Goal: Transaction & Acquisition: Purchase product/service

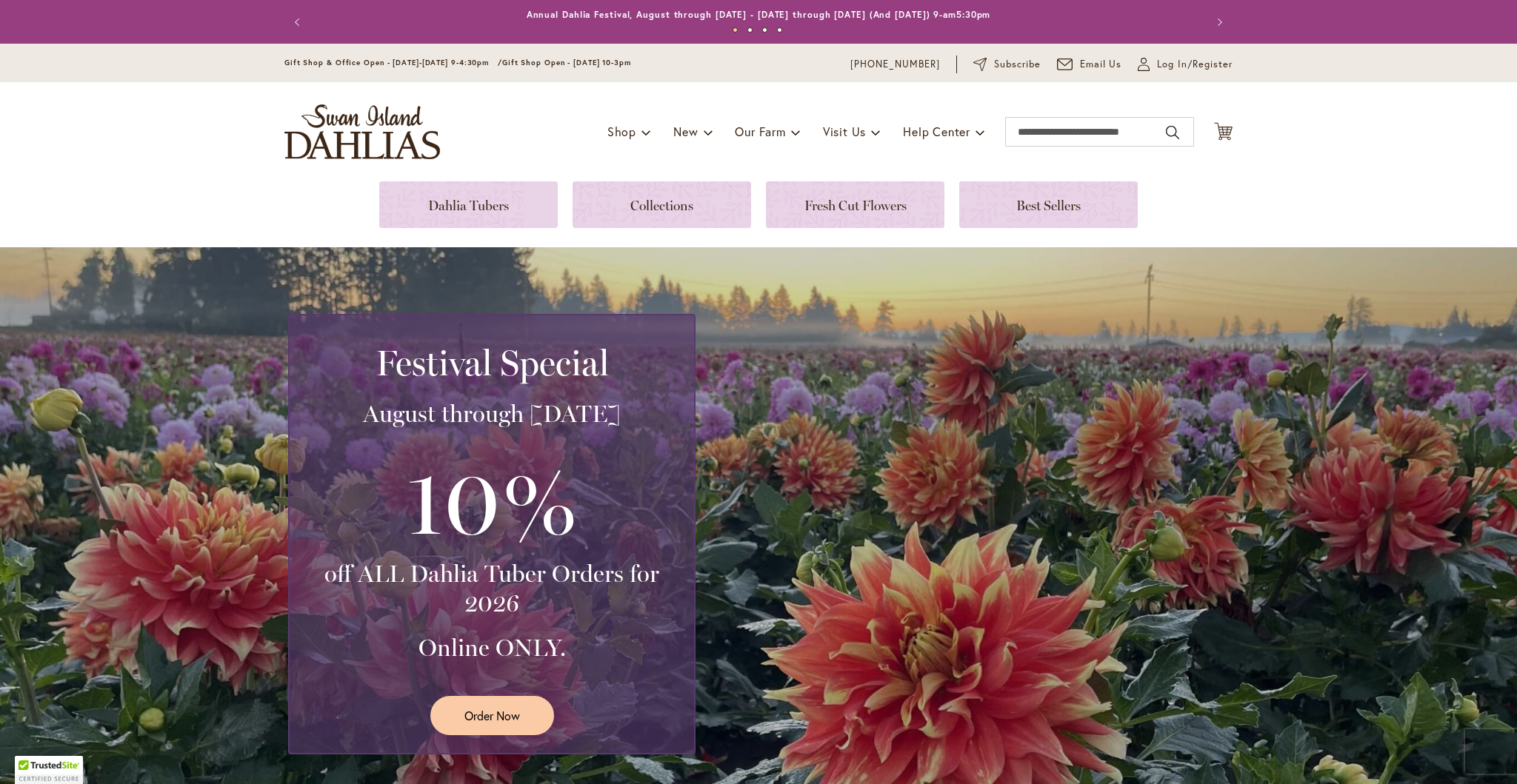
click at [438, 172] on div "Toggle Nav Shop Dahlia Tubers Collections Fresh Cut Dahlias Gardening Supplies …" at bounding box center [758, 132] width 978 height 99
click at [451, 206] on link at bounding box center [468, 204] width 179 height 46
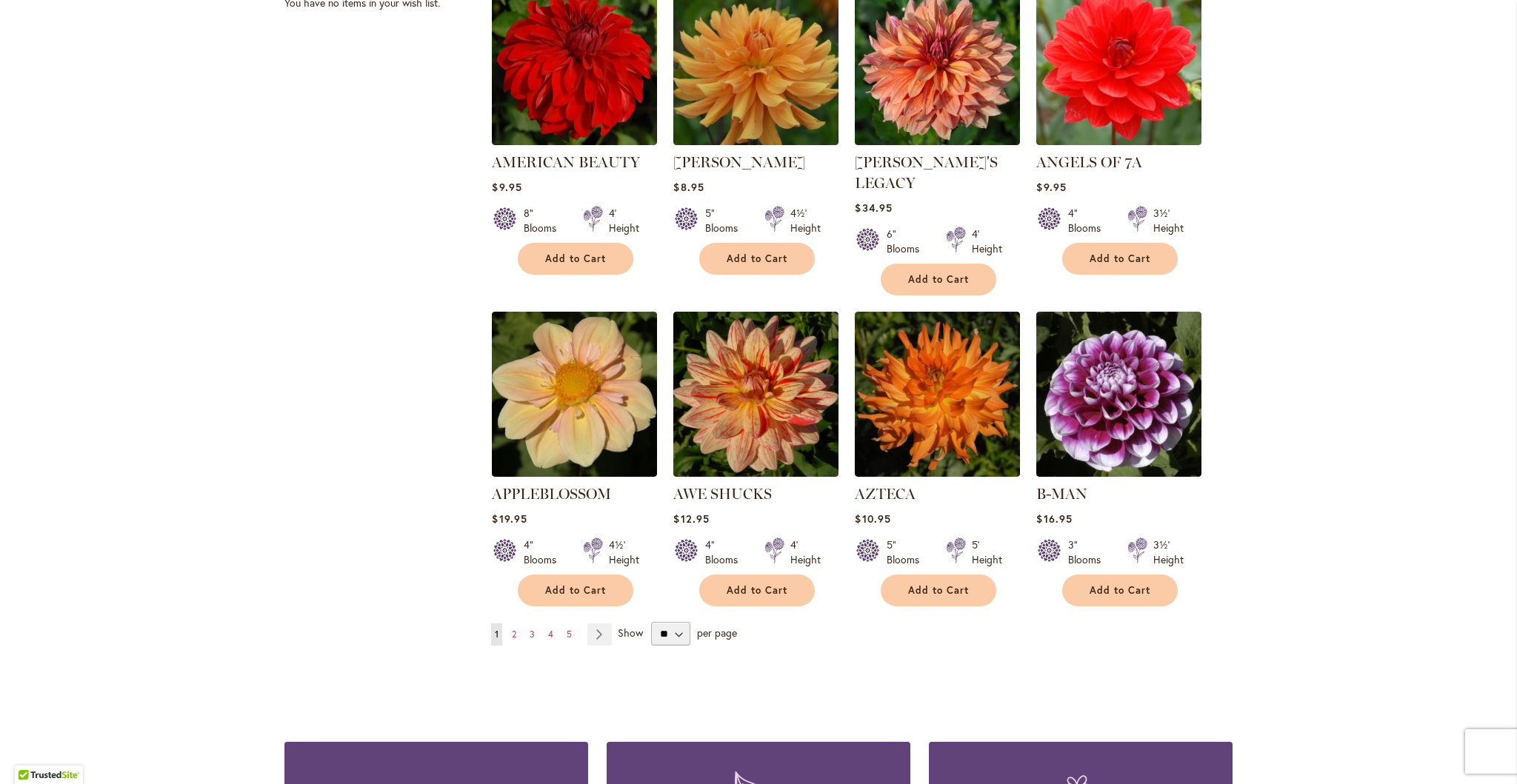
scroll to position [1036, 0]
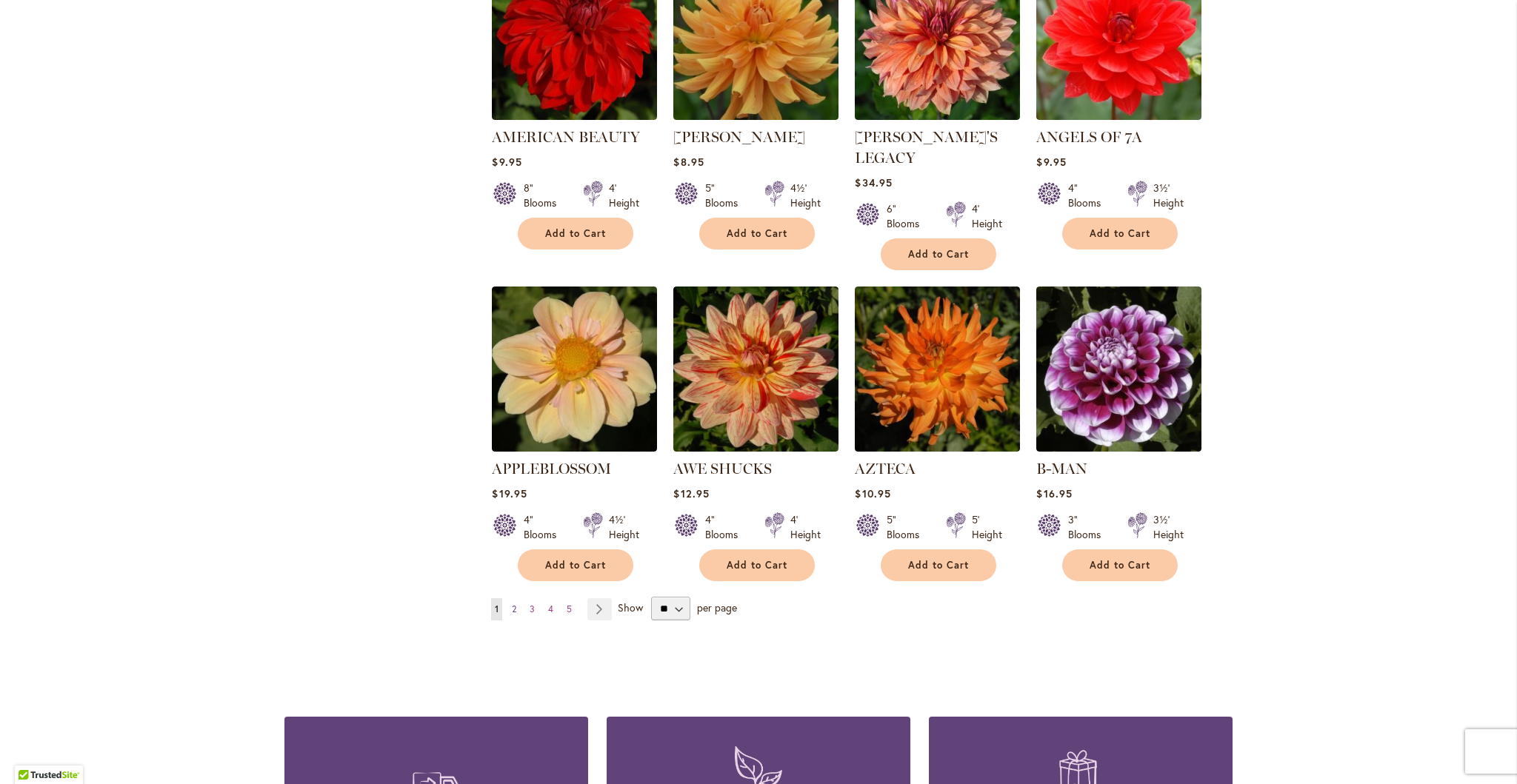
click at [512, 603] on span "2" at bounding box center [514, 608] width 5 height 11
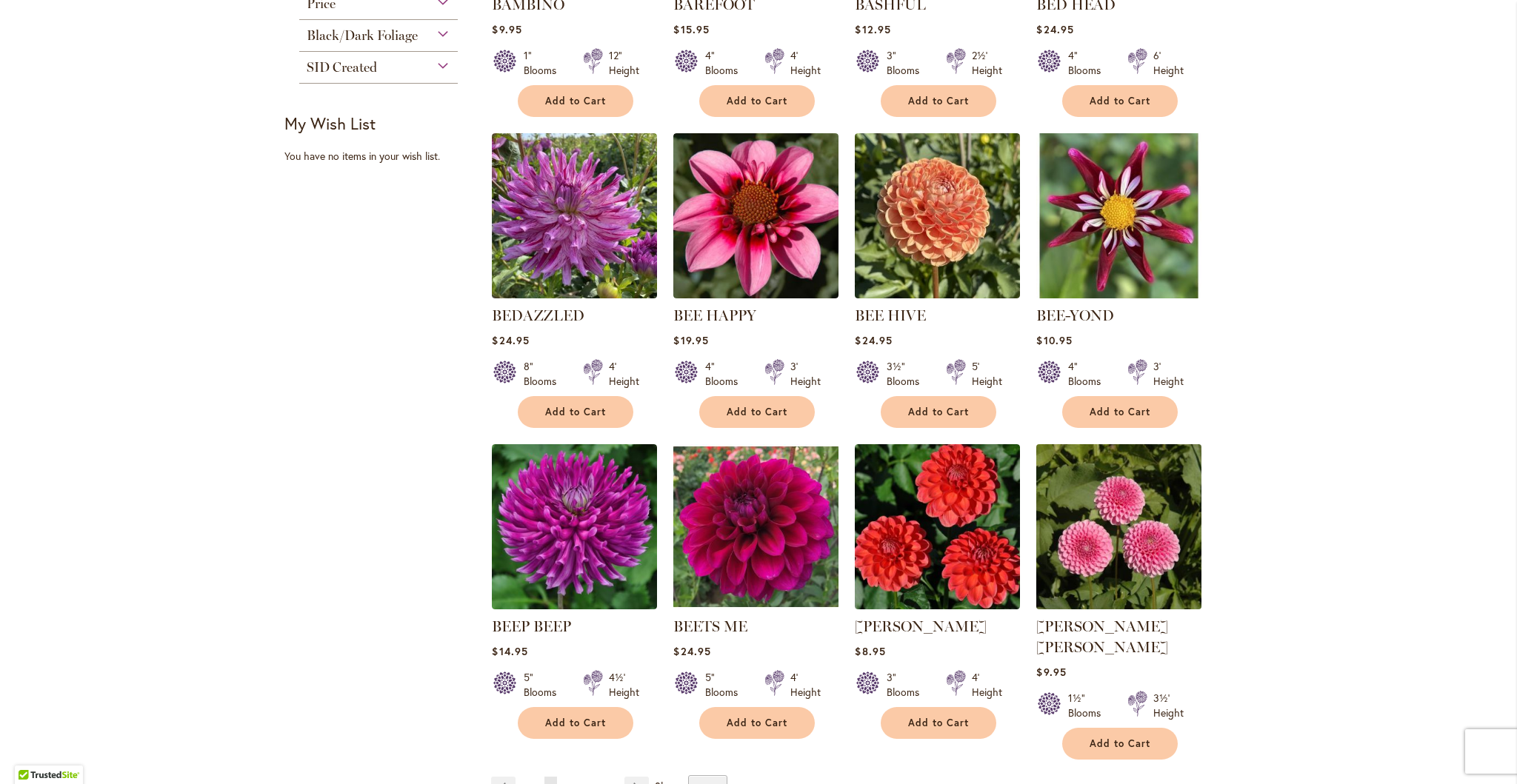
scroll to position [814, 0]
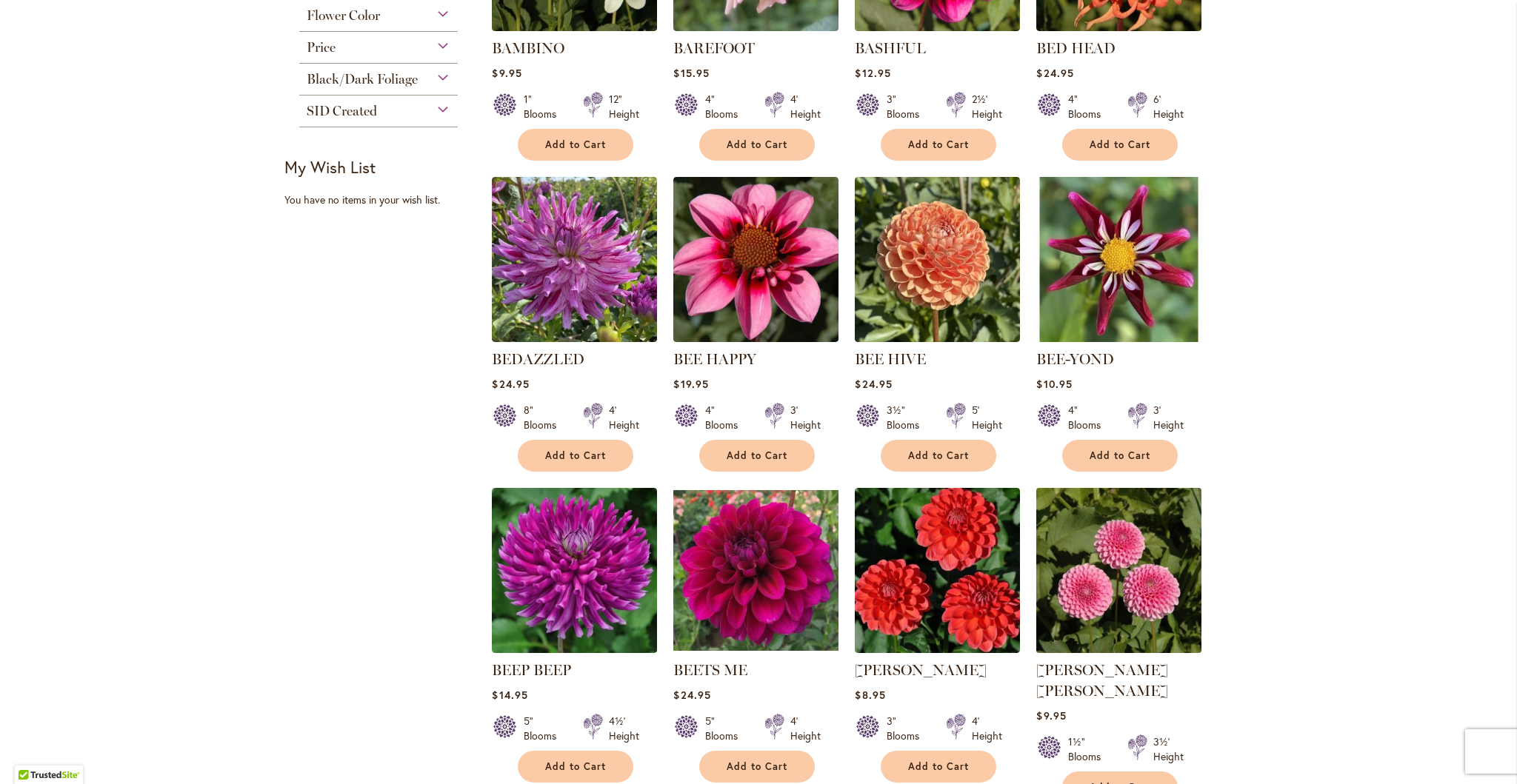
click at [1124, 562] on img at bounding box center [1119, 571] width 173 height 173
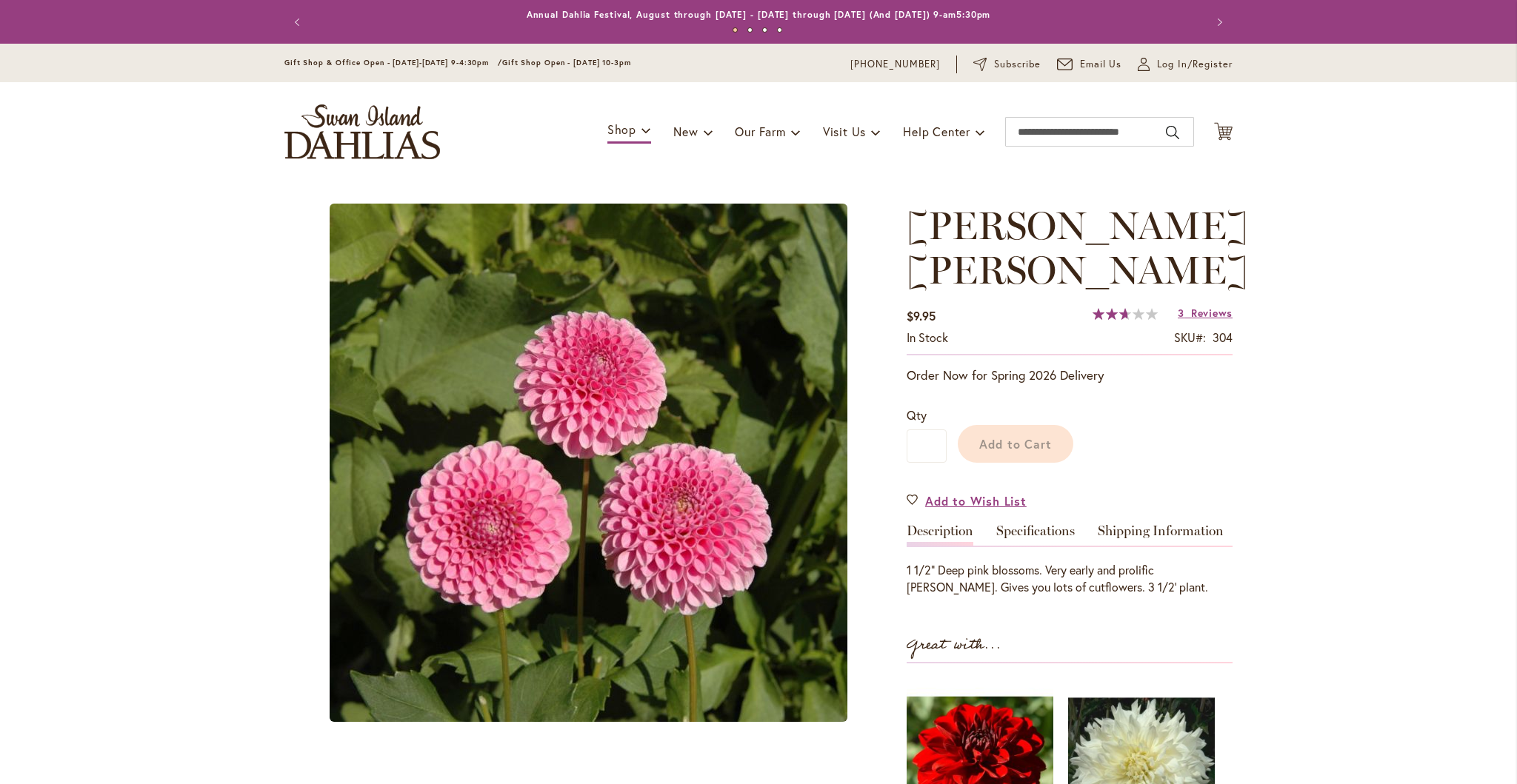
click at [1123, 562] on div "BETTY ANNE $9.95 In stock SKU 304 Rating: 53 % of 100 3 Reviews Add Your Review…" at bounding box center [1069, 617] width 326 height 827
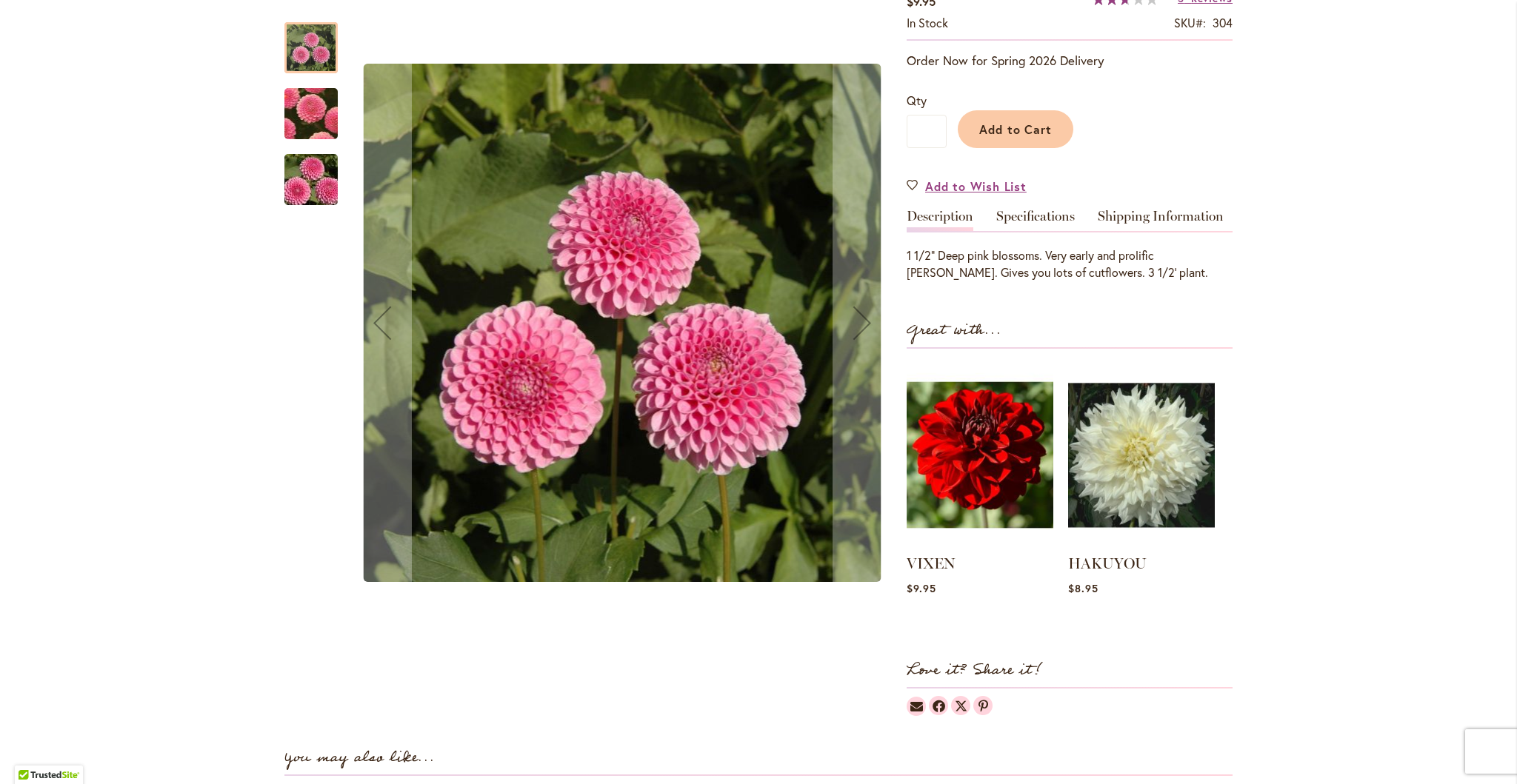
scroll to position [370, 0]
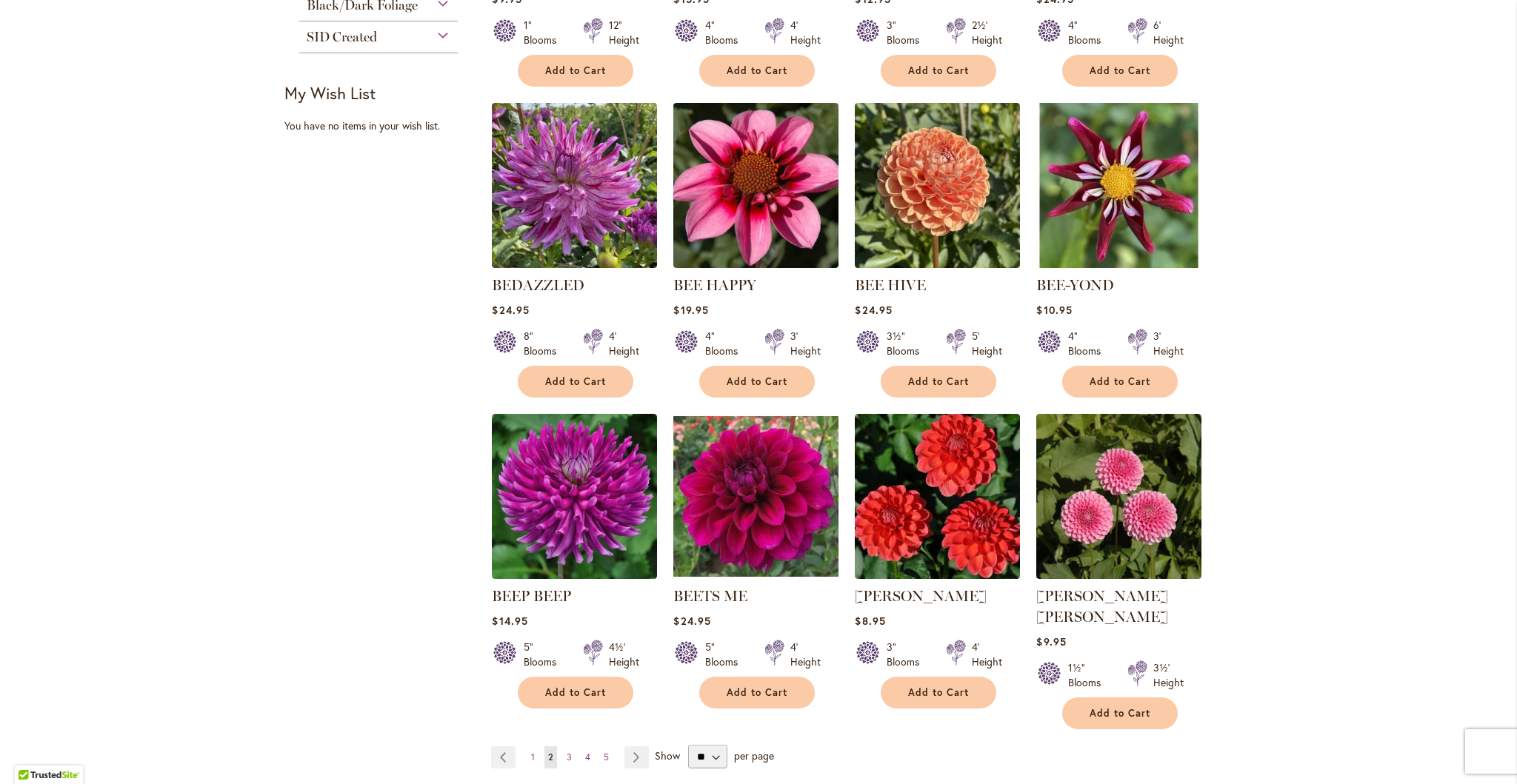
scroll to position [962, 0]
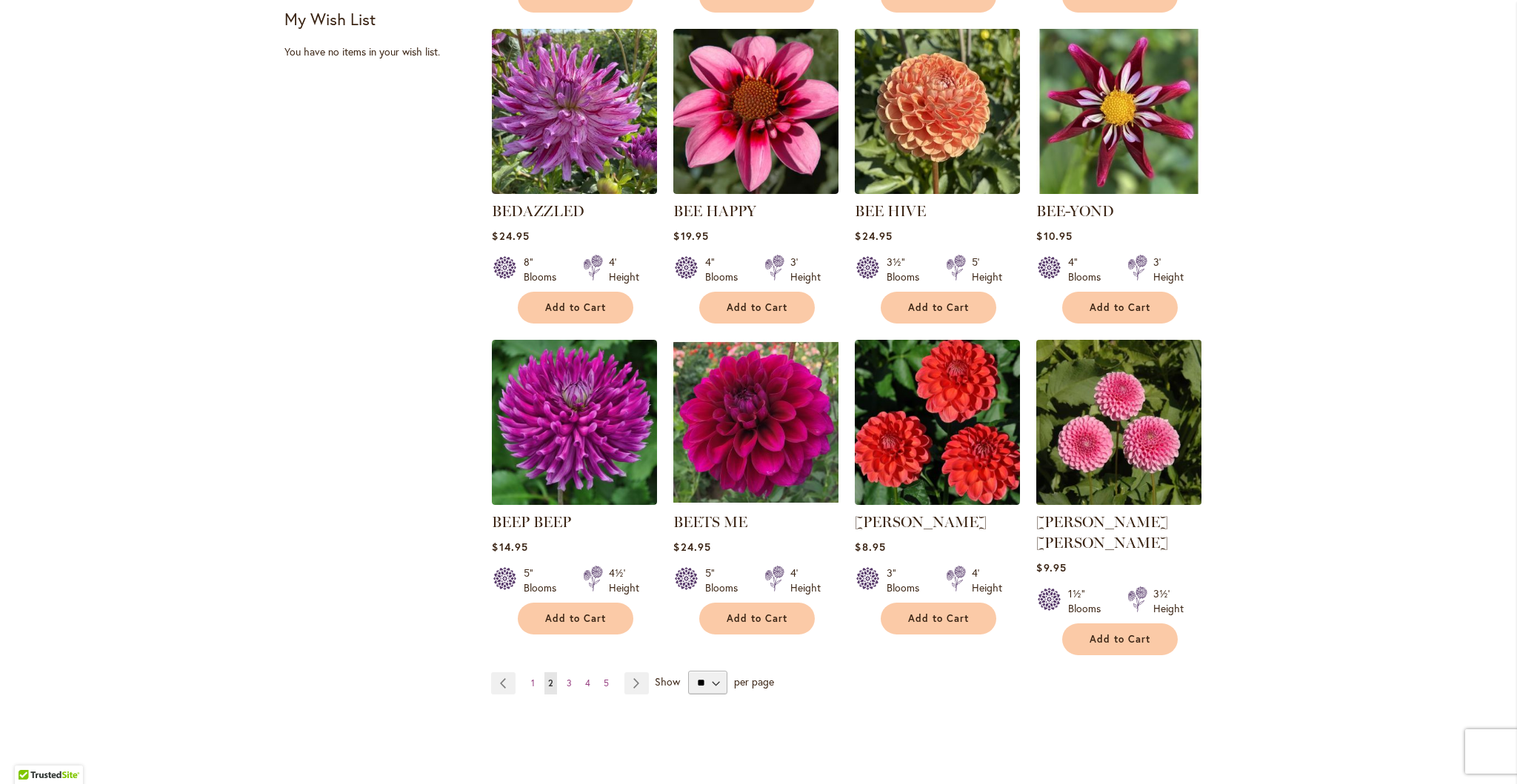
click at [1119, 474] on img at bounding box center [1119, 423] width 173 height 173
